Goal: Information Seeking & Learning: Compare options

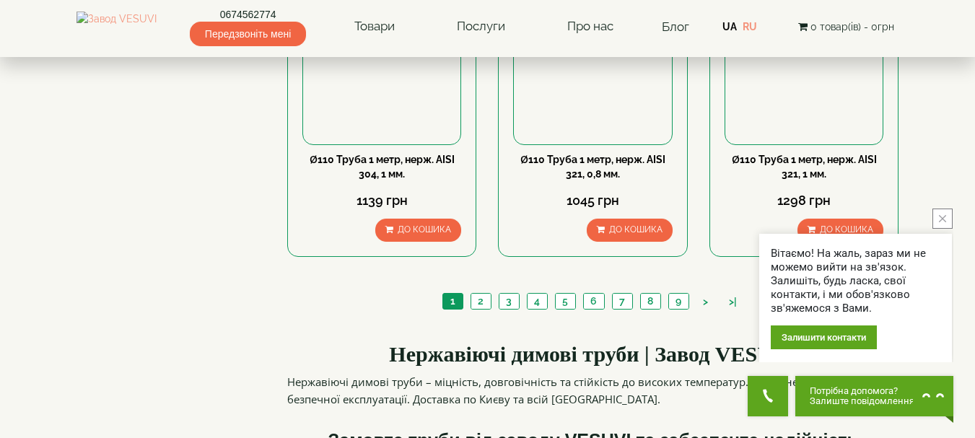
scroll to position [1444, 0]
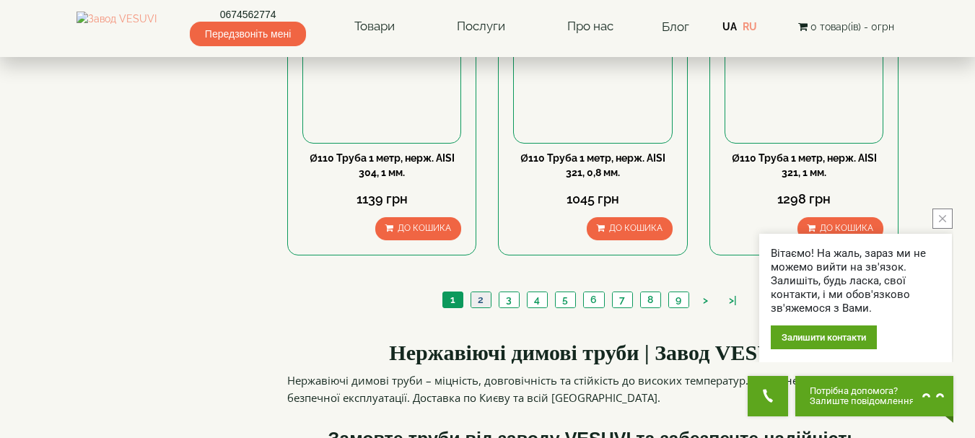
click at [481, 308] on link "2" at bounding box center [481, 299] width 20 height 15
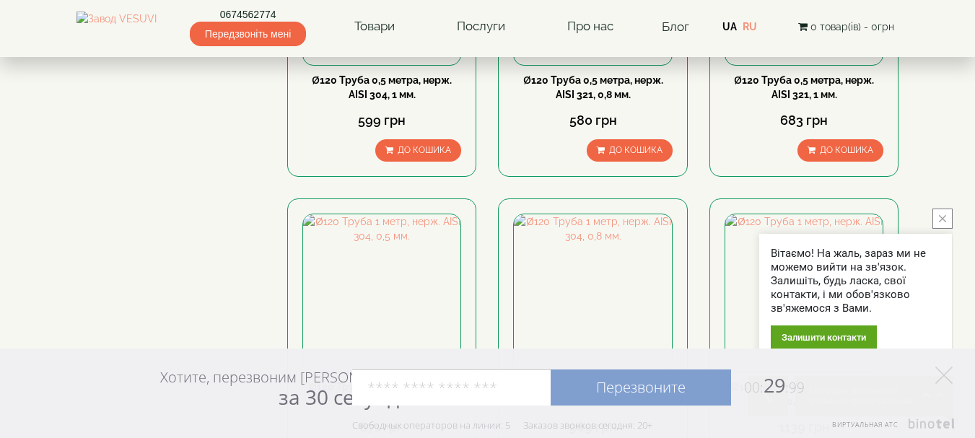
scroll to position [577, 0]
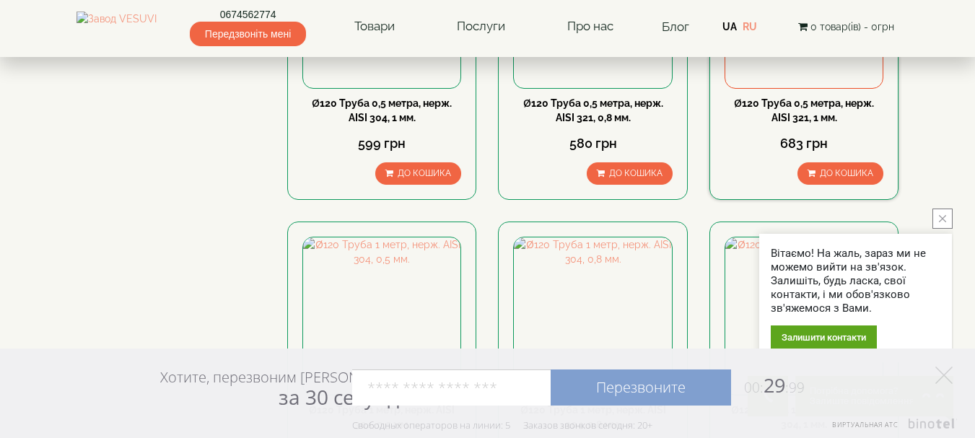
click at [821, 123] on link "Ø120 Труба 0,5 метра, нерж. AISI 321, 1 мм." at bounding box center [804, 110] width 140 height 26
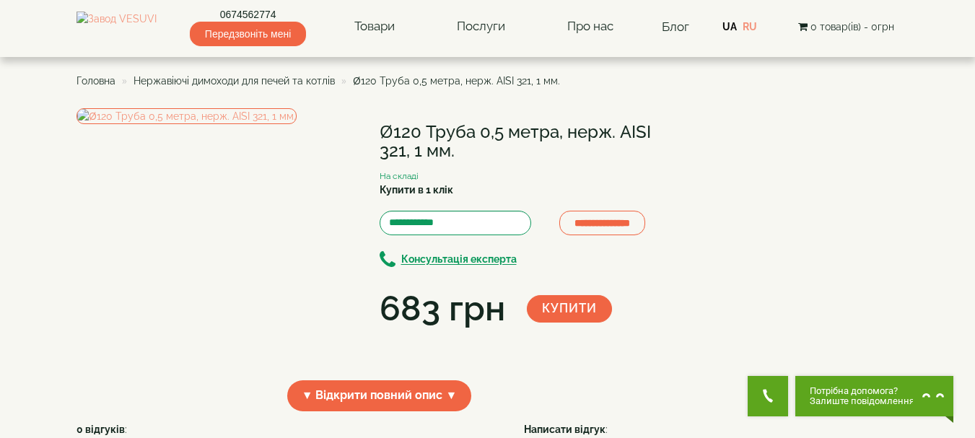
drag, startPoint x: 568, startPoint y: 129, endPoint x: 653, endPoint y: 155, distance: 88.4
click at [653, 155] on h1 "Ø120 Труба 0,5 метра, нерж. AISI 321, 1 мм." at bounding box center [531, 142] width 303 height 38
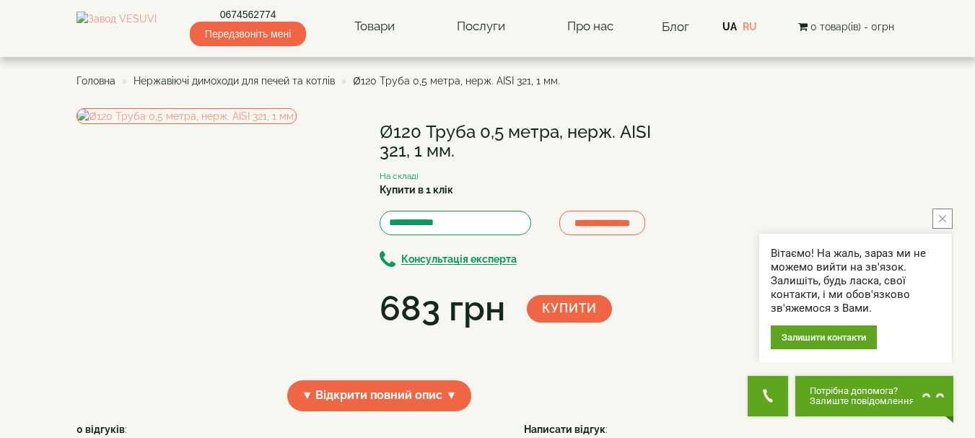
copy h1 "нерж. AISI 321, 1 мм."
click at [170, 84] on span "Нержавіючі димоходи для печей та котлів" at bounding box center [234, 81] width 201 height 12
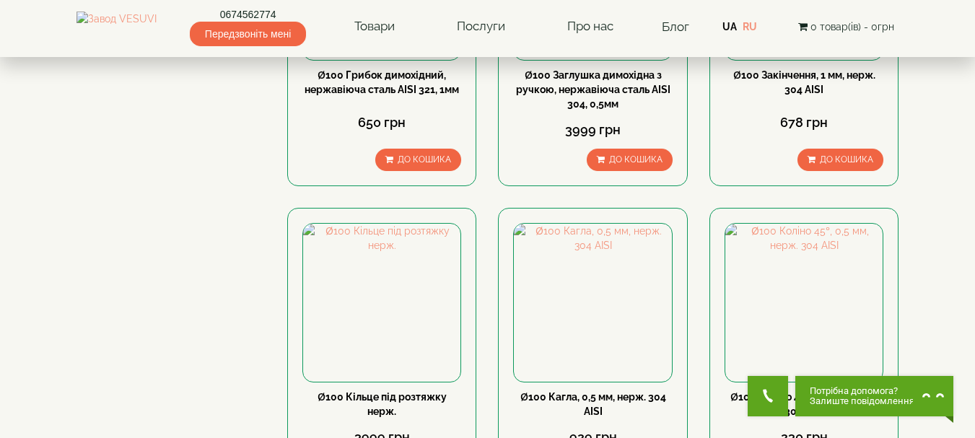
scroll to position [866, 0]
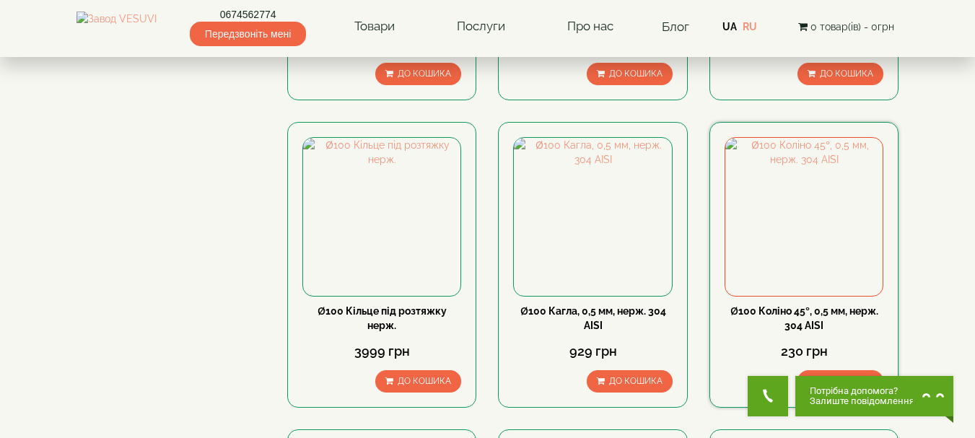
click at [788, 305] on link "Ø100 Коліно 45°, 0,5 мм, нерж. 304 AISI" at bounding box center [804, 318] width 148 height 26
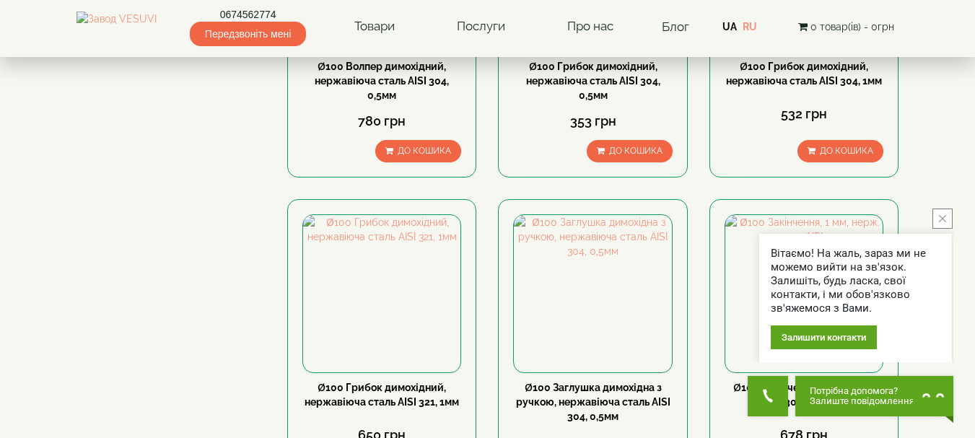
scroll to position [433, 0]
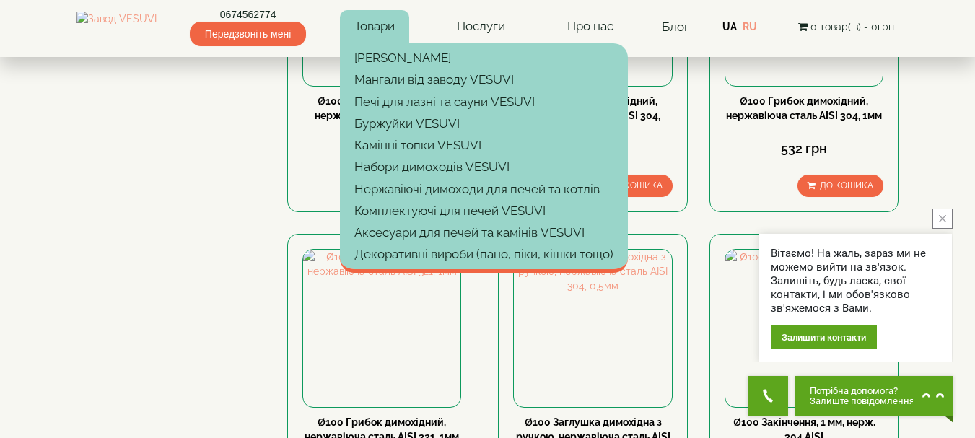
click at [388, 26] on link "Товари" at bounding box center [374, 26] width 69 height 33
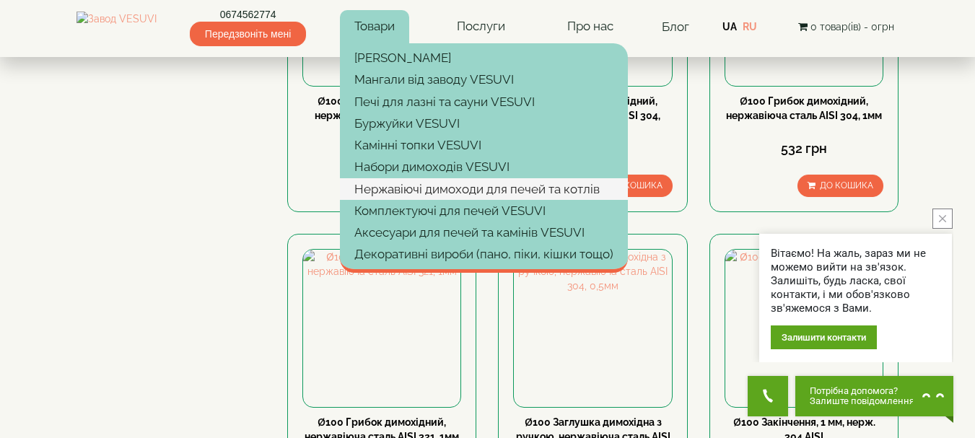
click at [439, 192] on link "Нержавіючі димоходи для печей та котлів" at bounding box center [484, 189] width 288 height 22
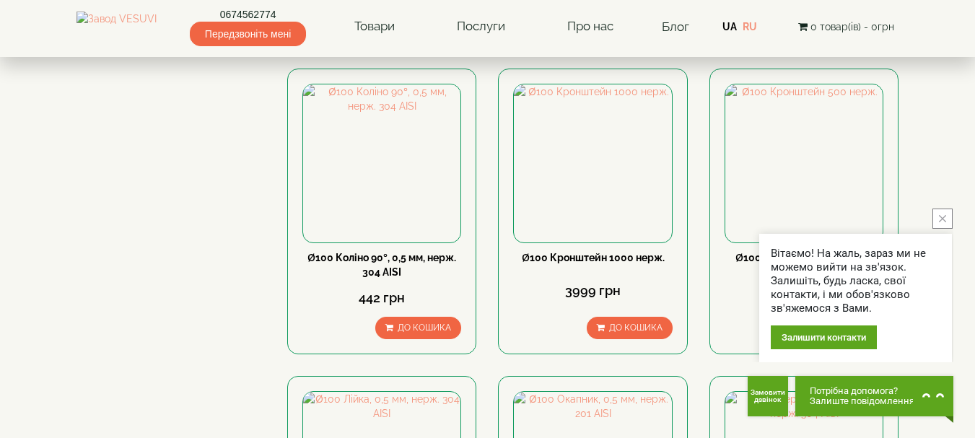
scroll to position [1516, 0]
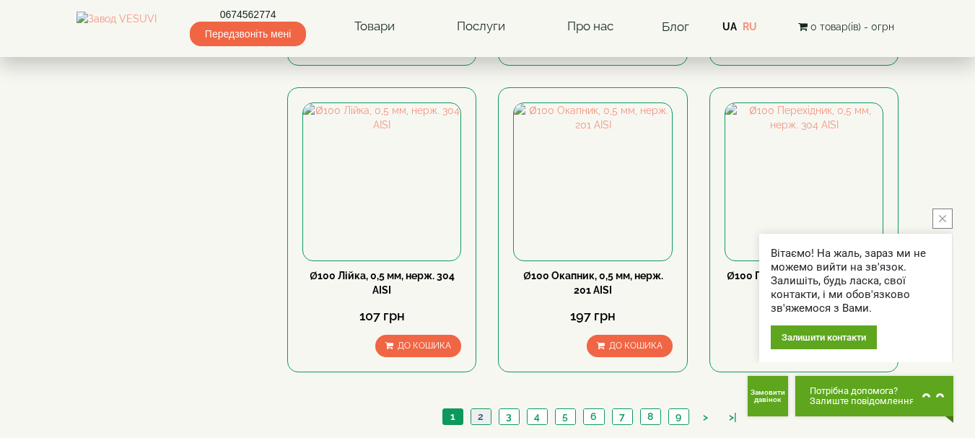
click at [476, 409] on link "2" at bounding box center [481, 416] width 20 height 15
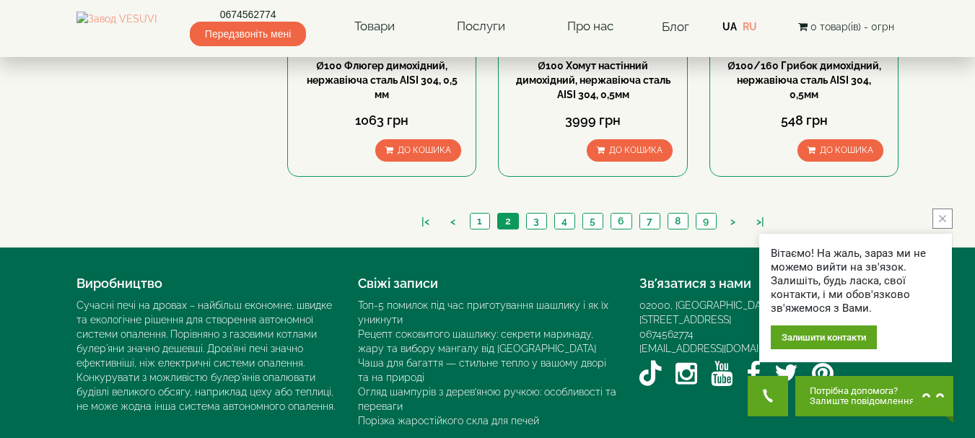
scroll to position [1709, 0]
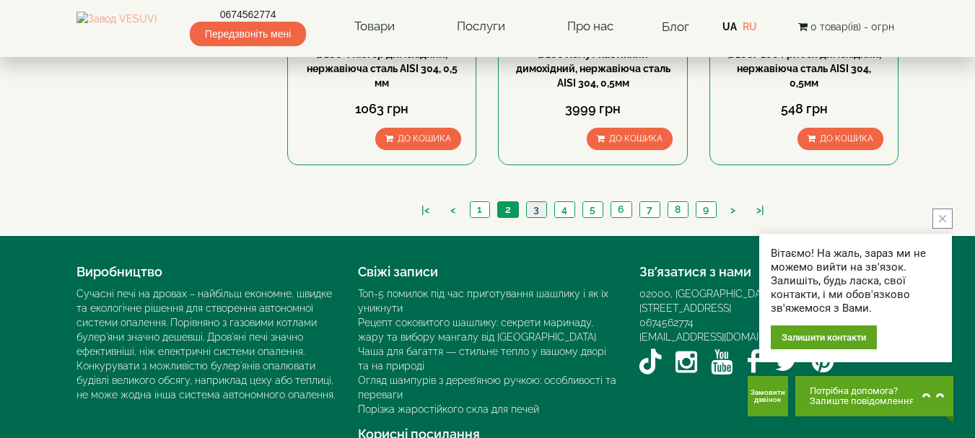
click at [533, 202] on link "3" at bounding box center [536, 209] width 20 height 15
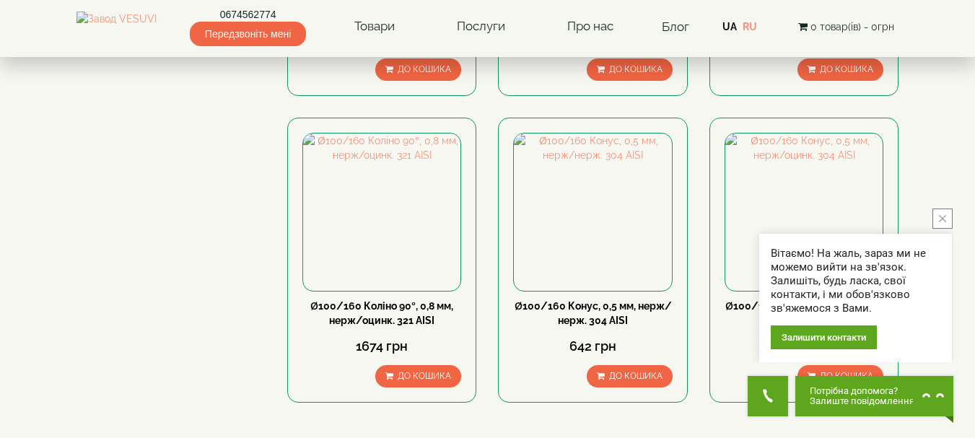
scroll to position [1588, 0]
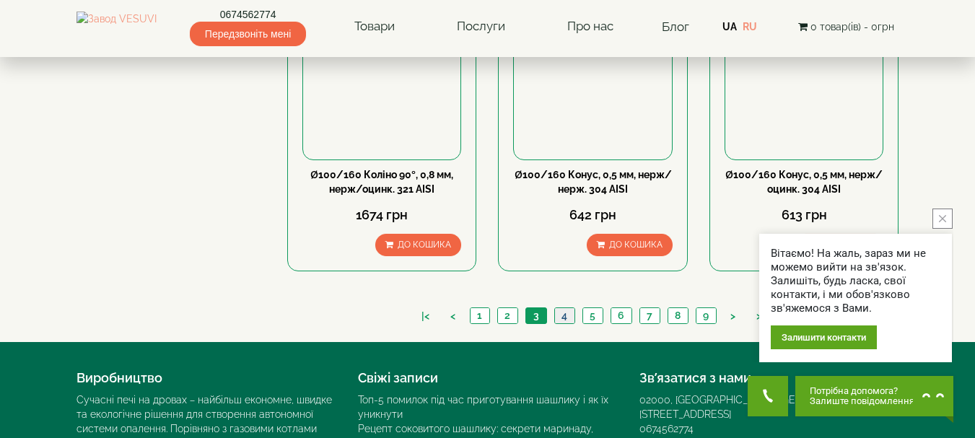
click at [568, 308] on link "4" at bounding box center [564, 315] width 20 height 15
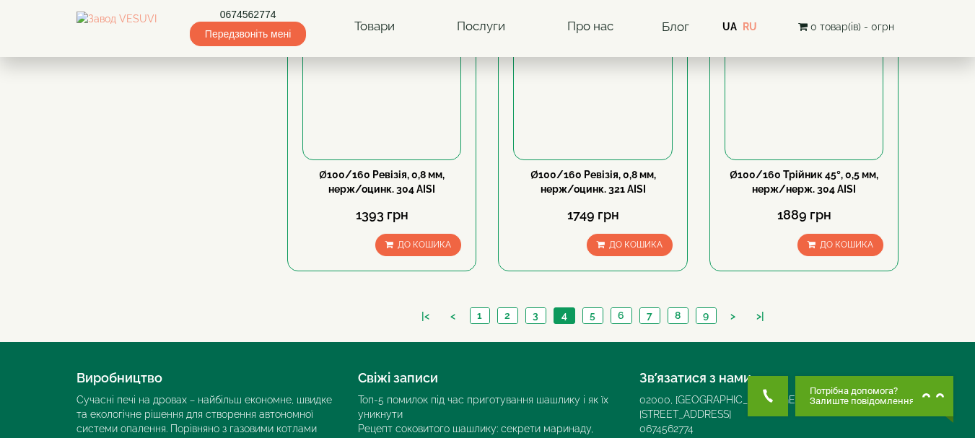
scroll to position [1694, 0]
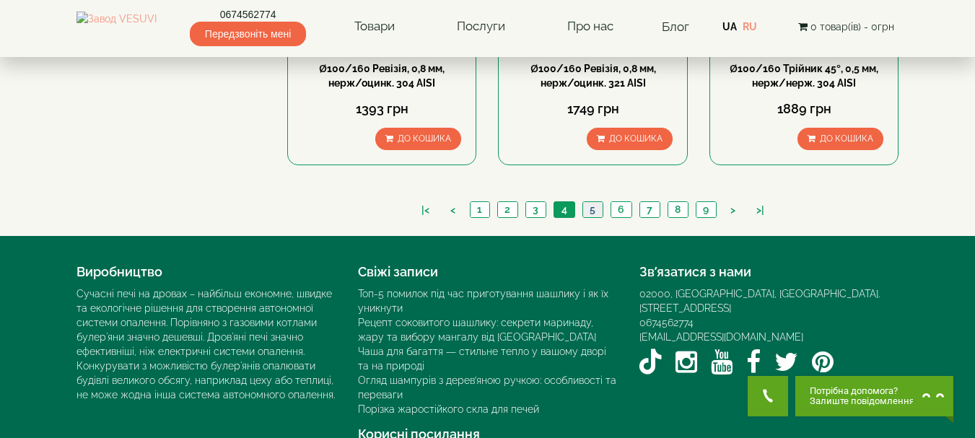
click at [591, 202] on link "5" at bounding box center [593, 209] width 20 height 15
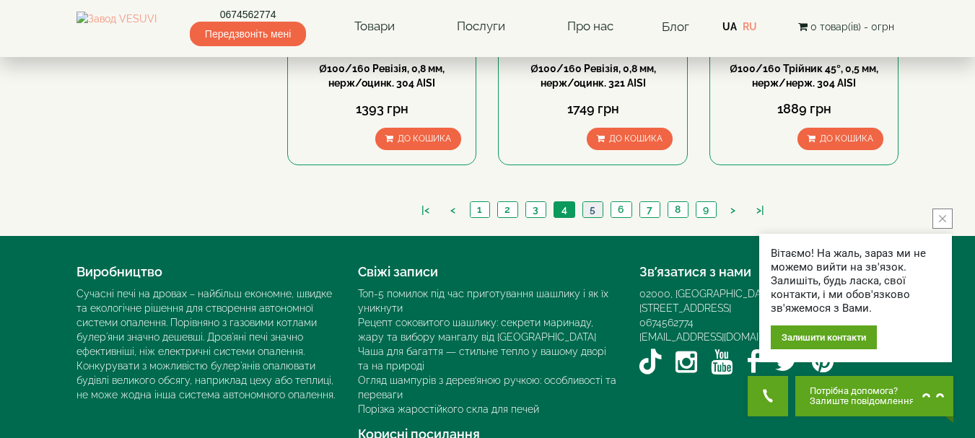
click at [590, 202] on link "5" at bounding box center [593, 209] width 20 height 15
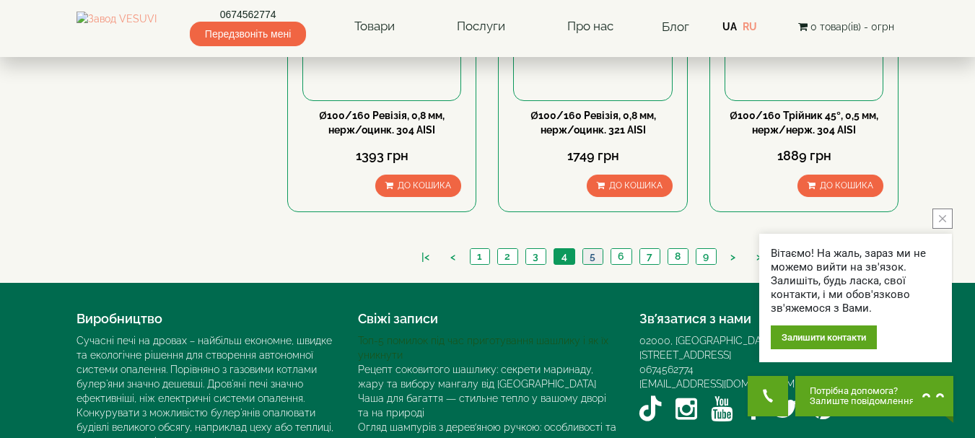
scroll to position [1622, 0]
